Goal: Navigation & Orientation: Go to known website

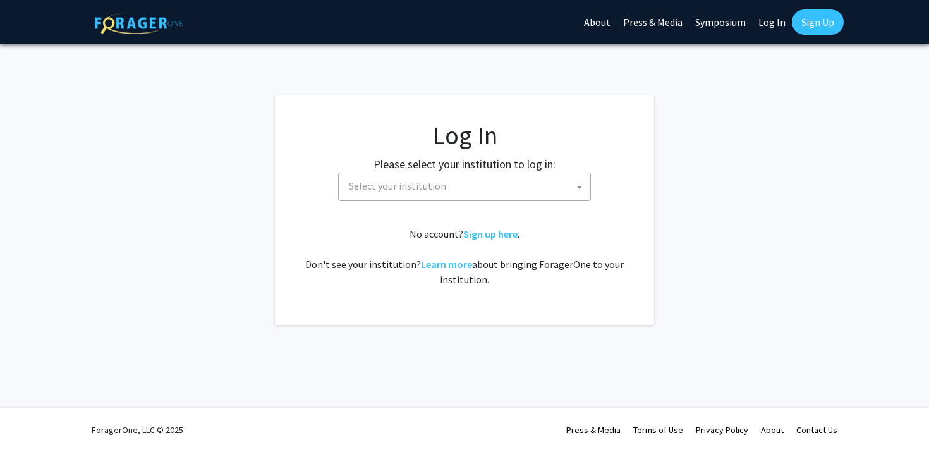
select select
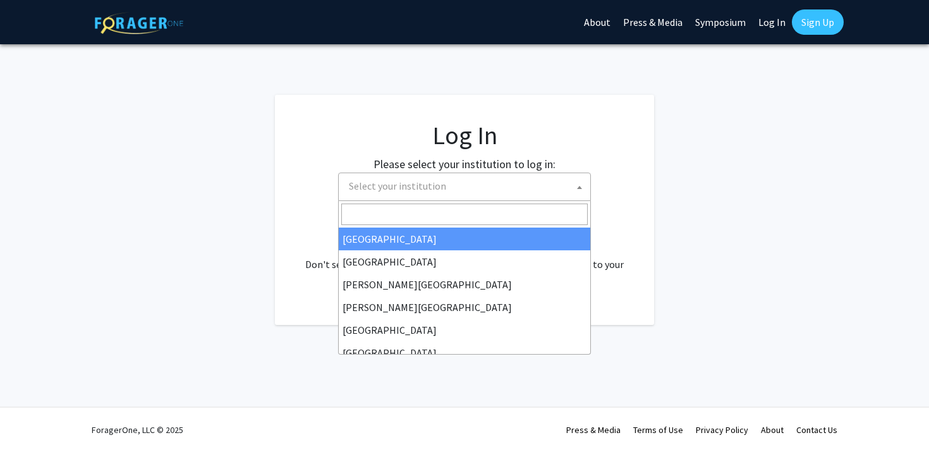
click at [389, 185] on span "Select your institution" at bounding box center [397, 185] width 97 height 13
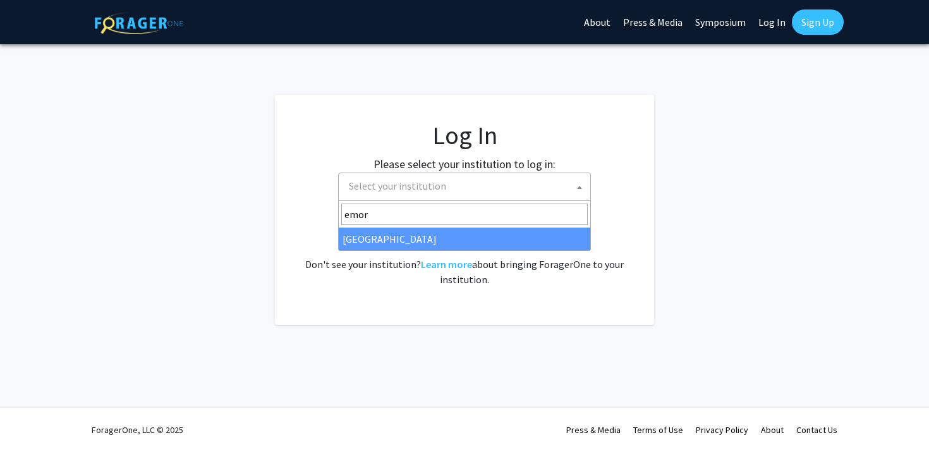
type input "emor"
select select "12"
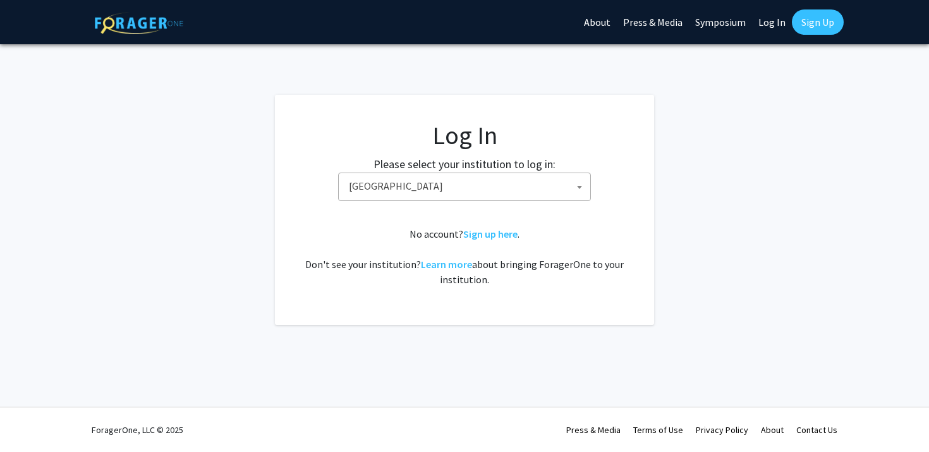
click at [482, 189] on span "[GEOGRAPHIC_DATA]" at bounding box center [467, 186] width 246 height 26
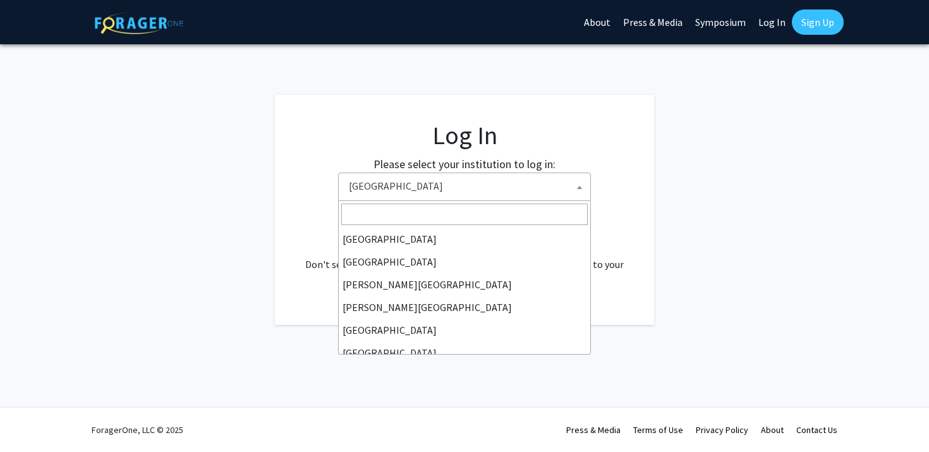
scroll to position [136, 0]
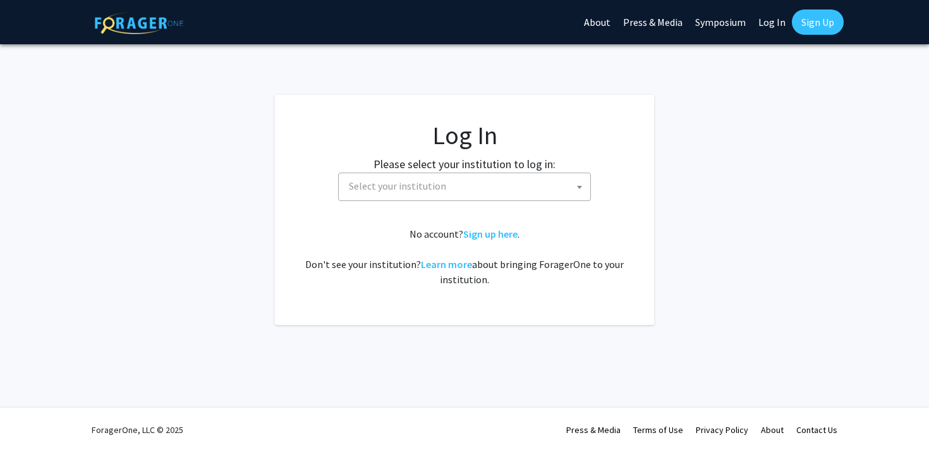
select select
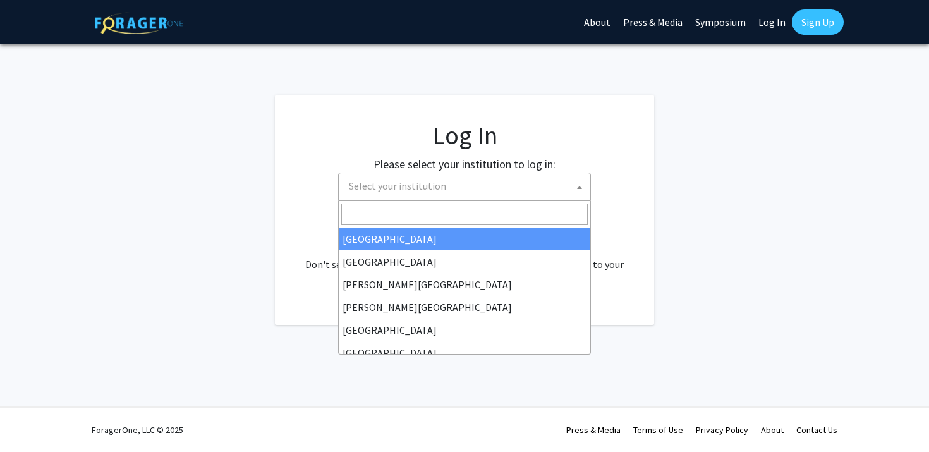
click at [531, 184] on span "Select your institution" at bounding box center [467, 186] width 246 height 26
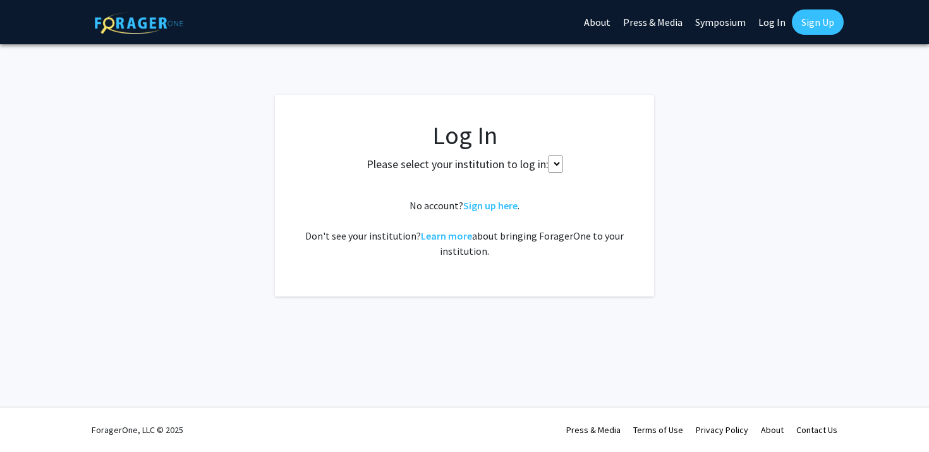
select select
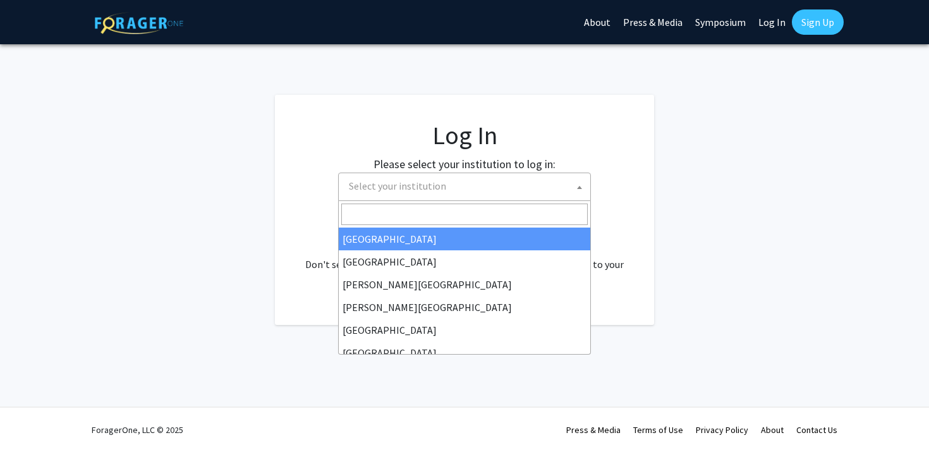
click at [396, 180] on span "Select your institution" at bounding box center [397, 185] width 97 height 13
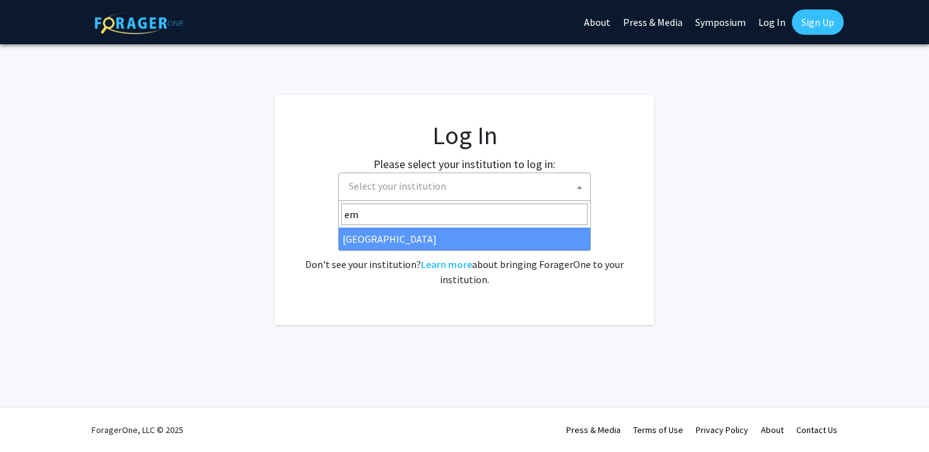
type input "em"
select select "12"
